Goal: Transaction & Acquisition: Purchase product/service

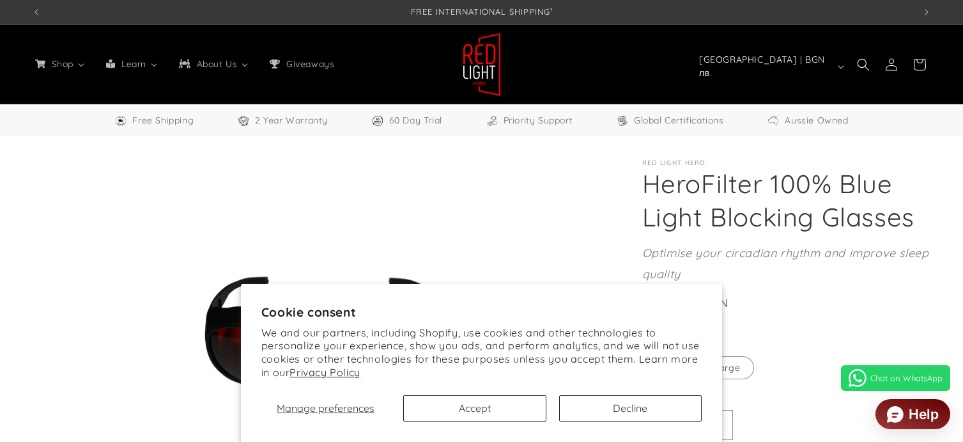
select select "**"
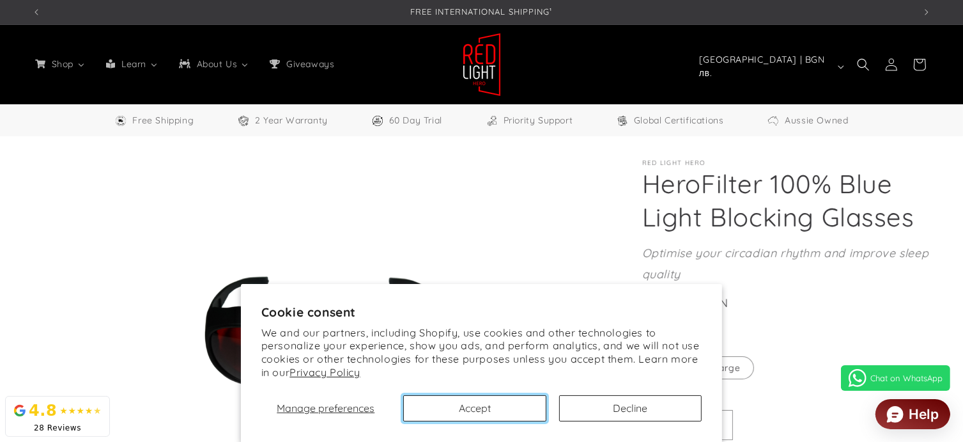
click at [509, 404] on button "Accept" at bounding box center [474, 408] width 143 height 26
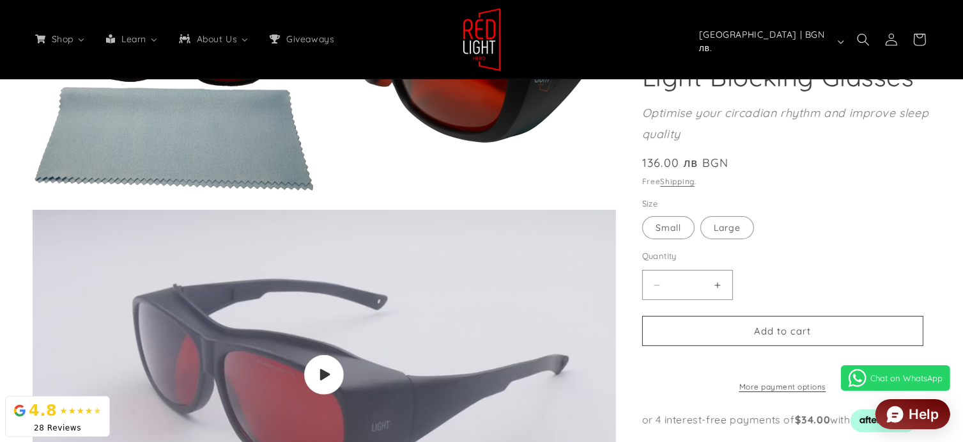
scroll to position [690, 0]
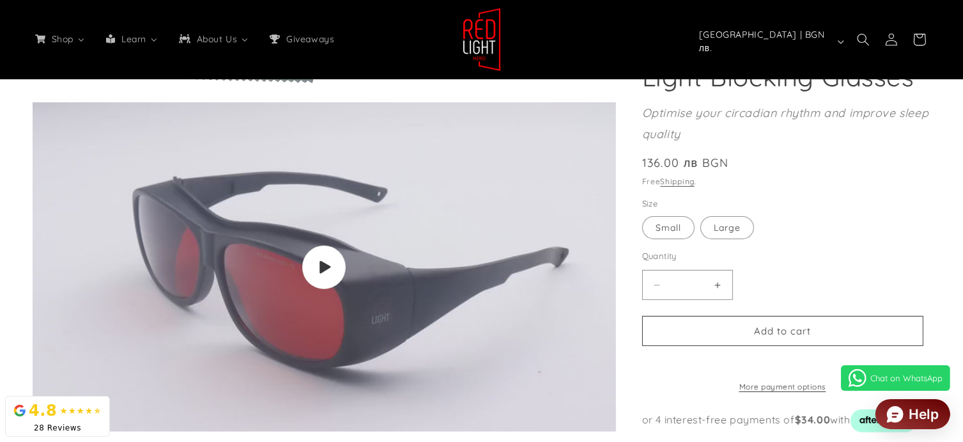
click at [340, 279] on span "Play video" at bounding box center [323, 266] width 43 height 43
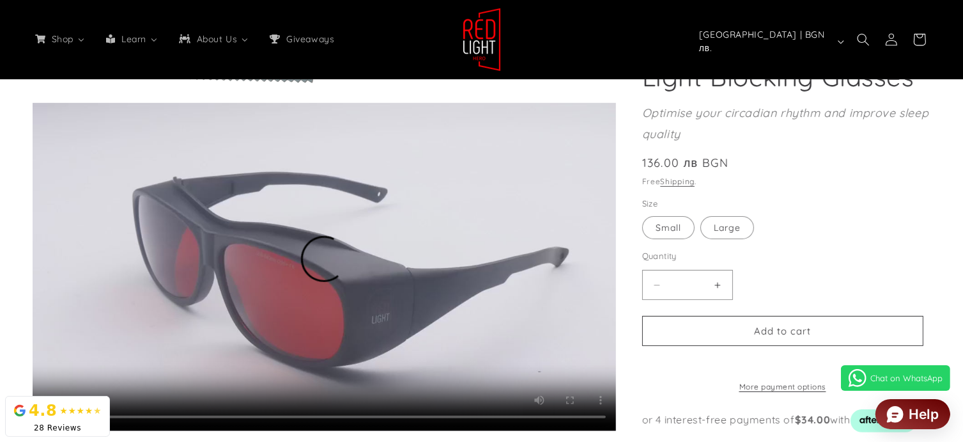
scroll to position [0, 0]
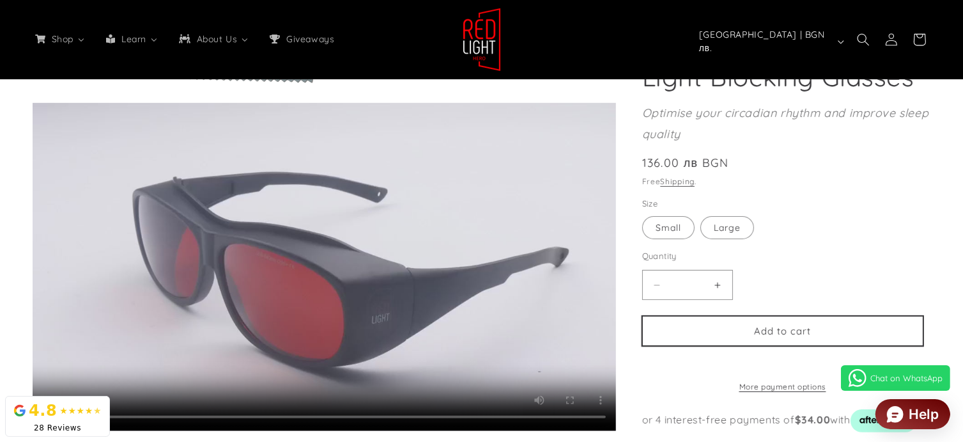
click at [712, 338] on button "Add to cart" at bounding box center [782, 331] width 281 height 30
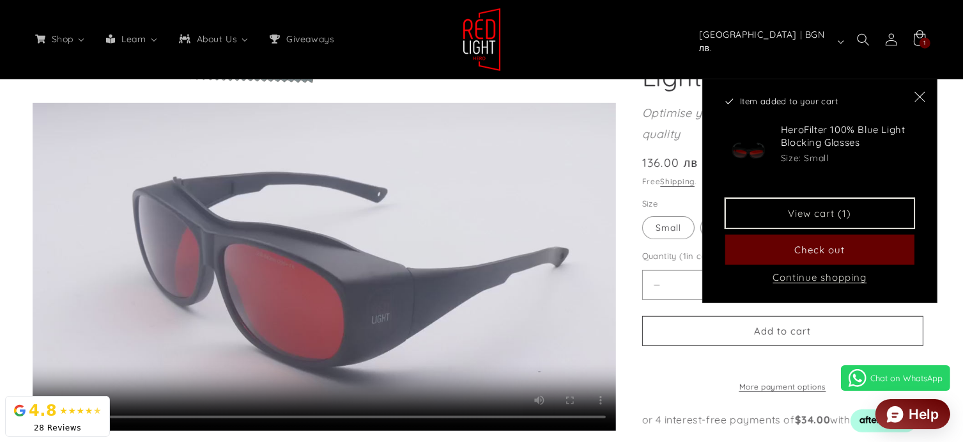
scroll to position [0, 2647]
click at [823, 213] on link "View cart (1)" at bounding box center [819, 213] width 189 height 30
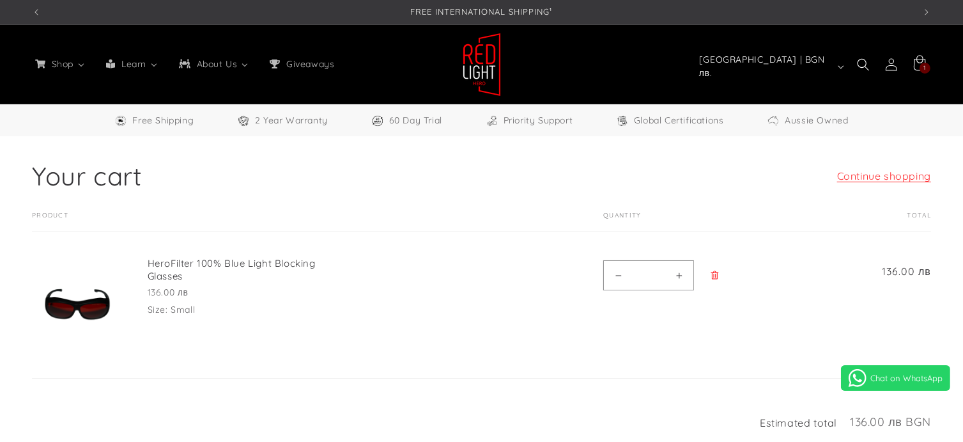
select select "**"
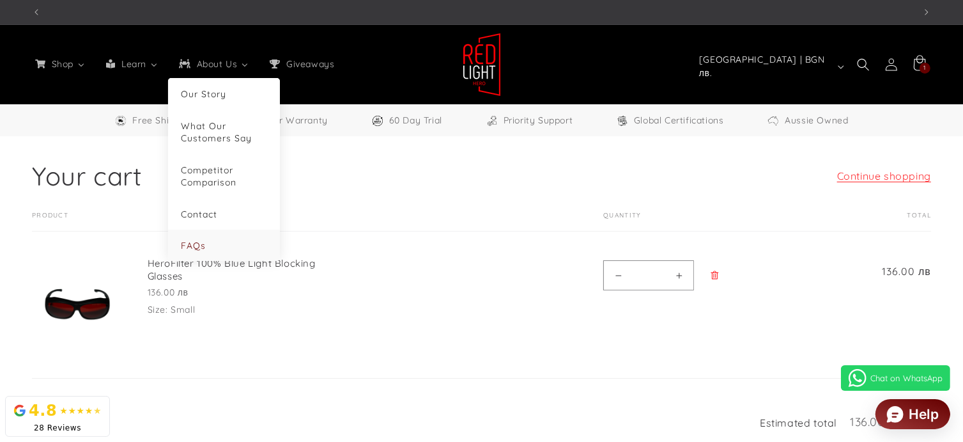
scroll to position [0, 2647]
click at [231, 248] on link "FAQs" at bounding box center [224, 245] width 86 height 12
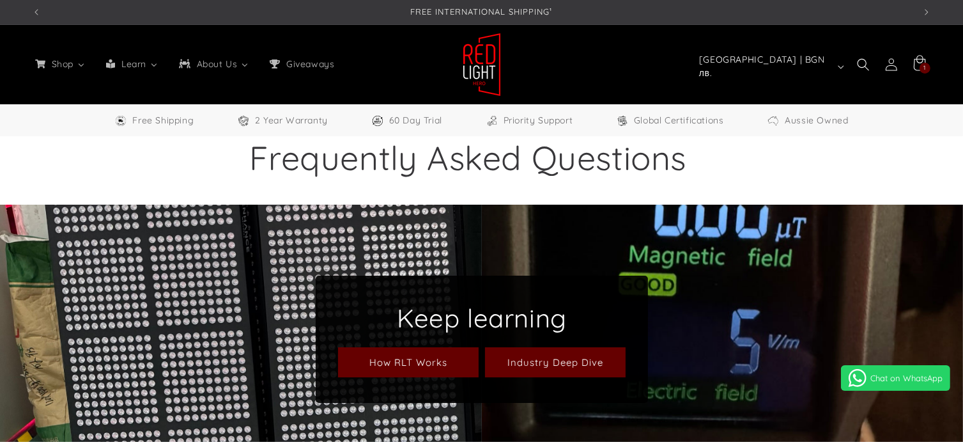
select select "**"
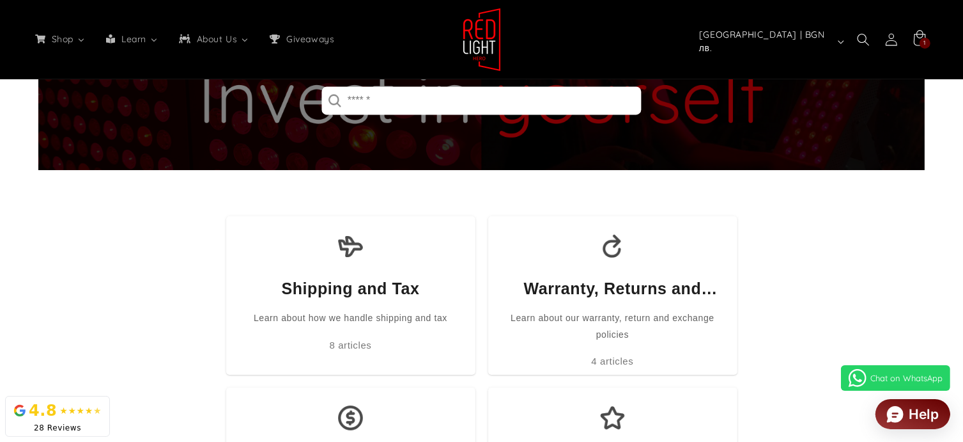
scroll to position [235, 0]
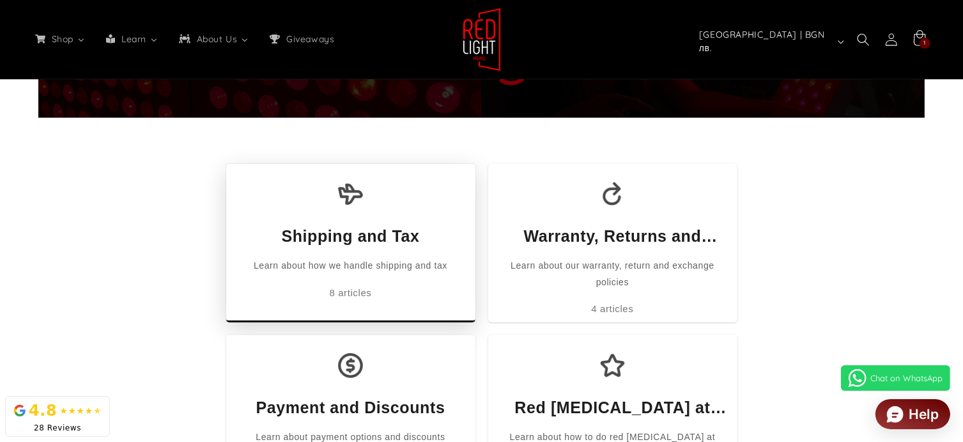
click at [353, 273] on div "Learn about how we handle shipping and tax" at bounding box center [351, 266] width 194 height 16
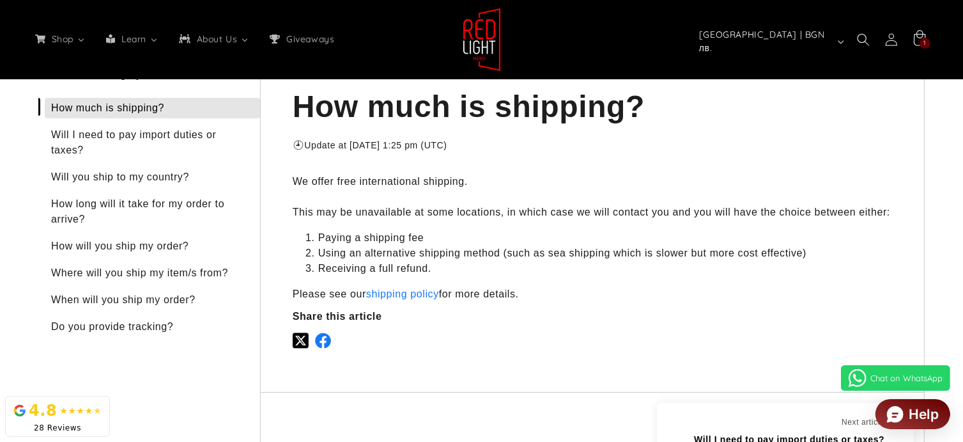
scroll to position [0, 2647]
click at [302, 335] on img at bounding box center [301, 340] width 16 height 16
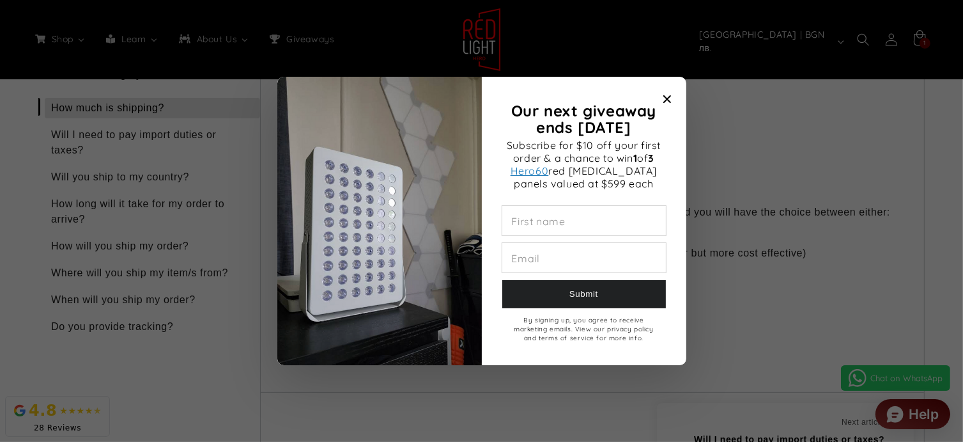
scroll to position [0, 1765]
click at [665, 96] on icon "Close modal" at bounding box center [667, 99] width 8 height 8
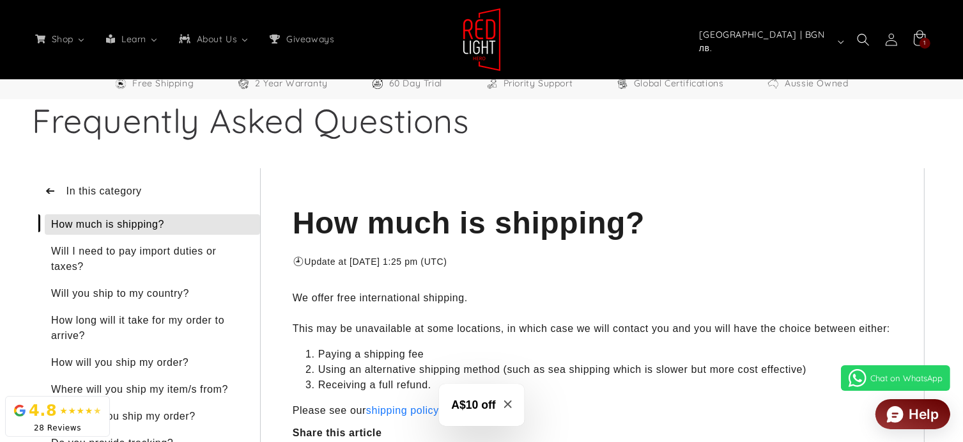
scroll to position [0, 0]
